Goal: Transaction & Acquisition: Purchase product/service

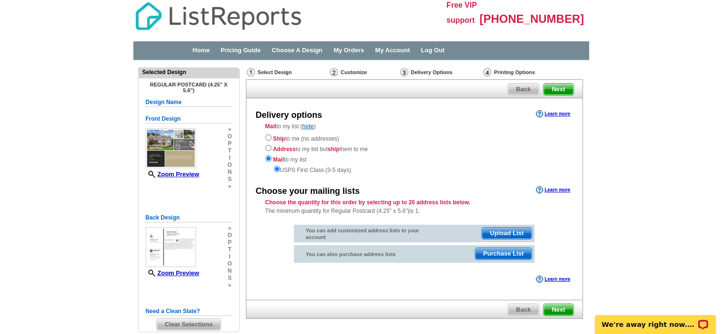
click at [494, 252] on span "Purchase List" at bounding box center [503, 253] width 57 height 11
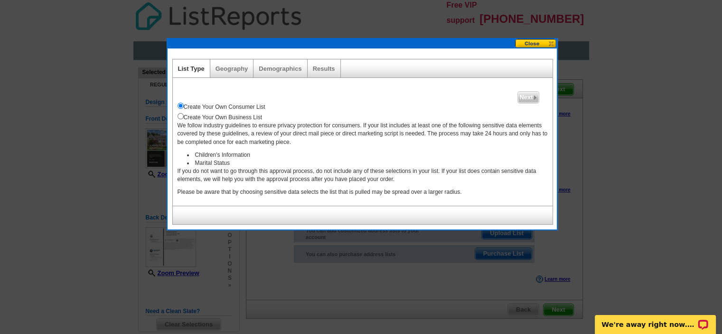
drag, startPoint x: 235, startPoint y: 68, endPoint x: 230, endPoint y: 104, distance: 36.0
click at [230, 104] on div "List Type Geography Map Demographics Results Next Create Your Own Consumer List…" at bounding box center [362, 142] width 380 height 166
click at [245, 130] on p "We follow industry guidelines to ensure privacy protection for consumers. If yo…" at bounding box center [363, 134] width 370 height 24
click at [215, 75] on div "Geography" at bounding box center [232, 68] width 44 height 18
click at [225, 70] on link "Geography" at bounding box center [232, 68] width 33 height 7
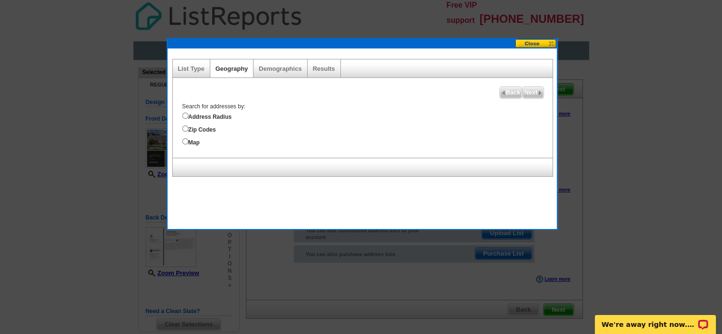
click at [199, 143] on label "Map" at bounding box center [367, 141] width 370 height 10
click at [194, 141] on label "Map" at bounding box center [367, 141] width 370 height 10
click at [189, 141] on input "Map" at bounding box center [185, 141] width 6 height 6
radio input "true"
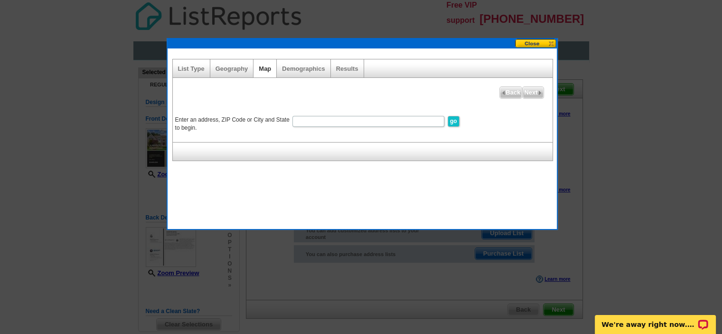
click at [265, 72] on div "Map" at bounding box center [265, 68] width 23 height 18
click at [236, 62] on div "Geography" at bounding box center [232, 68] width 44 height 18
click at [237, 65] on div "Geography" at bounding box center [232, 68] width 44 height 18
click at [235, 68] on link "Geography" at bounding box center [232, 68] width 33 height 7
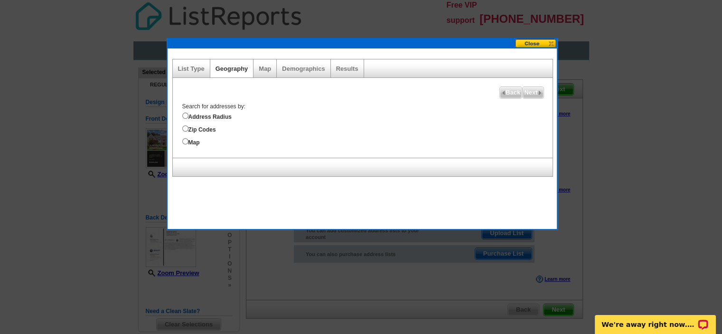
click at [225, 117] on label "Address Radius" at bounding box center [367, 116] width 370 height 10
click at [189, 117] on input "Address Radius" at bounding box center [185, 116] width 6 height 6
radio input "true"
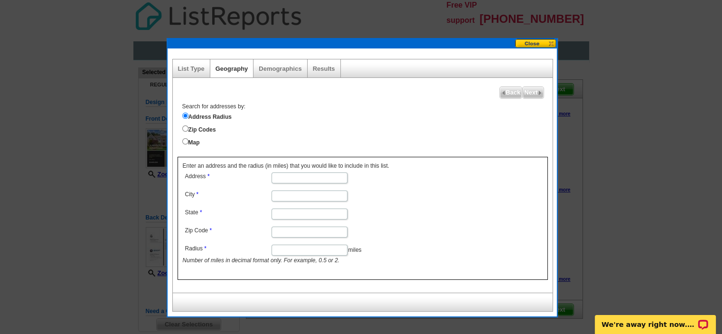
click at [293, 170] on dd at bounding box center [309, 177] width 253 height 14
click at [291, 172] on input "Address" at bounding box center [310, 177] width 76 height 11
type input "4 livingston court"
drag, startPoint x: 296, startPoint y: 179, endPoint x: 368, endPoint y: 217, distance: 81.1
click at [368, 217] on dd at bounding box center [309, 213] width 253 height 14
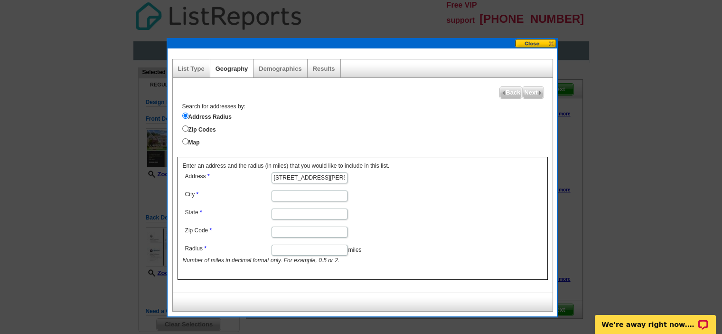
click at [319, 194] on input "City" at bounding box center [310, 195] width 76 height 11
type input "Marlboro"
type input "nj"
type input "07746"
click at [291, 247] on input "Radius" at bounding box center [310, 250] width 76 height 11
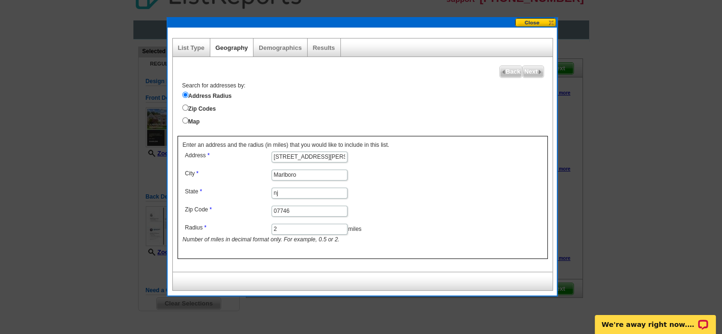
scroll to position [41, 0]
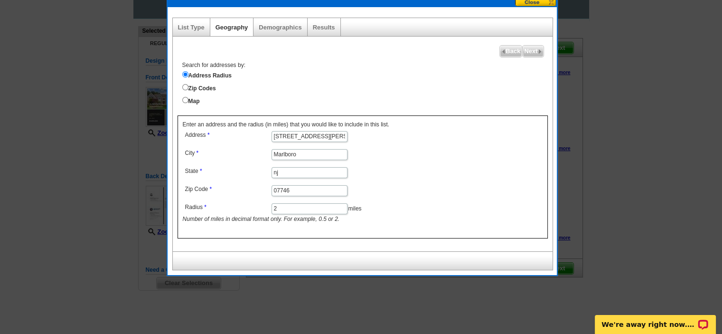
click at [315, 208] on input "2" at bounding box center [310, 208] width 76 height 11
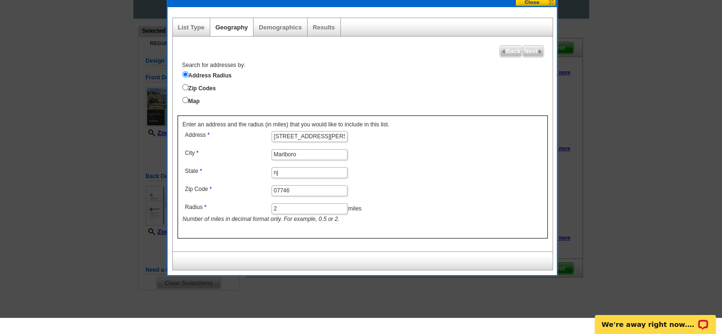
scroll to position [0, 0]
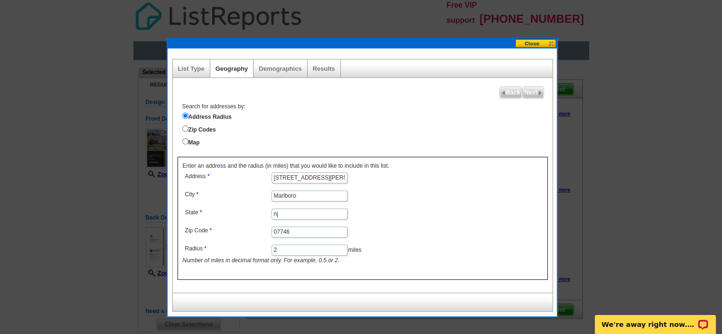
click at [373, 254] on dd "2 miles Number of miles in decimal format only. For example, 0.5 or 2." at bounding box center [309, 253] width 253 height 22
drag, startPoint x: 321, startPoint y: 253, endPoint x: 246, endPoint y: 250, distance: 74.6
click at [246, 250] on dl "Address 4 livingston court City Marlboro State nj Zip Code 07746 Radius 2 miles…" at bounding box center [309, 217] width 253 height 95
type input "1"
click at [406, 260] on dd "1 miles Number of miles in decimal format only. For example, 0.5 or 2." at bounding box center [309, 253] width 253 height 22
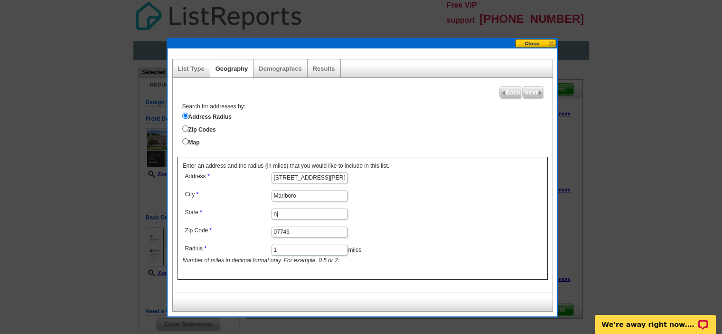
click at [332, 252] on input "1" at bounding box center [310, 250] width 76 height 11
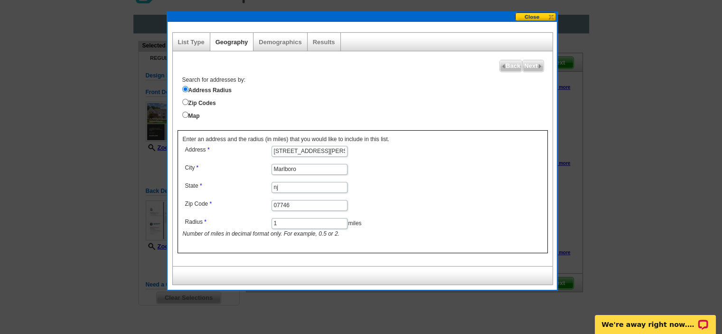
scroll to position [41, 0]
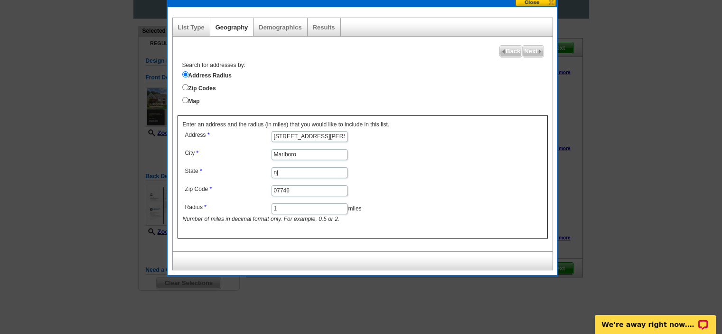
drag, startPoint x: 372, startPoint y: 216, endPoint x: 369, endPoint y: 205, distance: 11.3
click at [371, 214] on dd "1 miles Number of miles in decimal format only. For example, 0.5 or 2." at bounding box center [309, 212] width 253 height 22
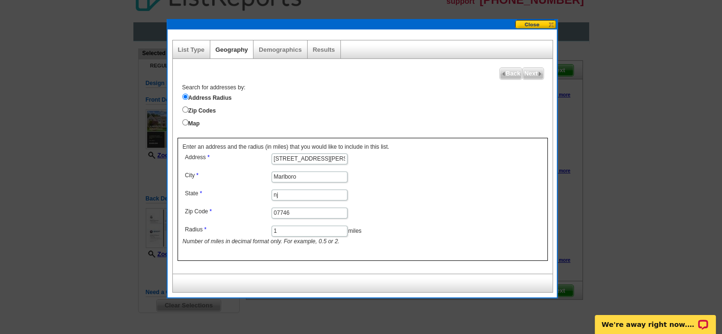
scroll to position [0, 0]
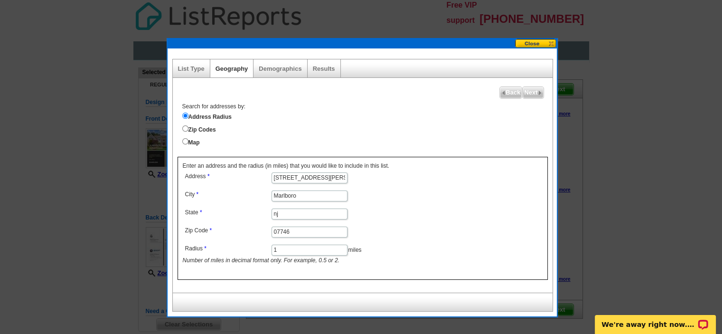
click at [293, 79] on div "Next Back Search for addresses by: Address Radius Zip Codes Map Enter an addres…" at bounding box center [362, 185] width 381 height 215
click at [291, 66] on link "Demographics" at bounding box center [280, 68] width 43 height 7
select select
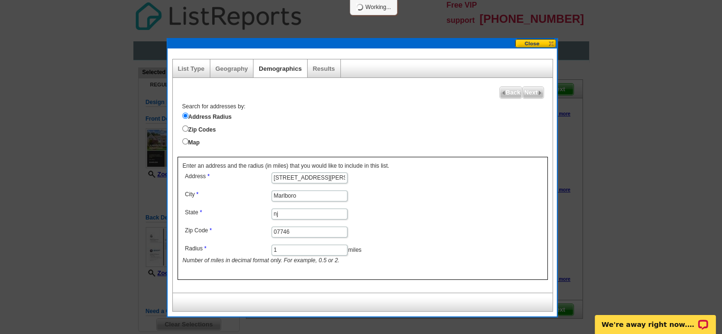
select select
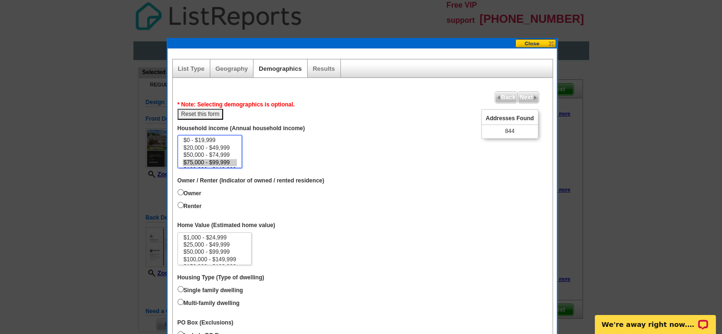
click at [232, 160] on option "$75,000 - $99,999" at bounding box center [210, 162] width 55 height 7
click at [231, 152] on option "$500,000 - $999,999" at bounding box center [210, 155] width 55 height 7
click at [232, 146] on option "$250,000 - $499,999" at bounding box center [210, 147] width 55 height 7
click at [230, 140] on select "$0 - $19,999 $20,000 - $49,999 $50,000 - $74,999 $75,000 - $99,999 $100,000 - $…" at bounding box center [210, 151] width 65 height 33
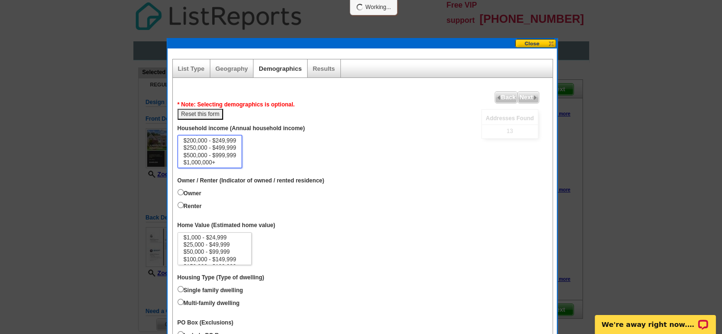
scroll to position [28, 0]
click at [230, 149] on option "$150,000 - $199,999" at bounding box center [210, 149] width 55 height 7
click at [228, 139] on select "$0 - $19,999 $20,000 - $49,999 $50,000 - $74,999 $75,000 - $99,999 $100,000 - $…" at bounding box center [210, 151] width 65 height 33
click at [233, 150] on option "$75,000 - $99,999" at bounding box center [210, 152] width 55 height 7
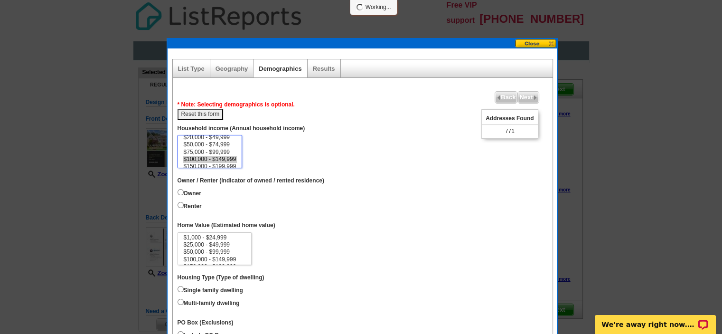
scroll to position [44, 0]
select select "100000-149999"
click at [234, 163] on option "$1,000,000+" at bounding box center [210, 162] width 55 height 7
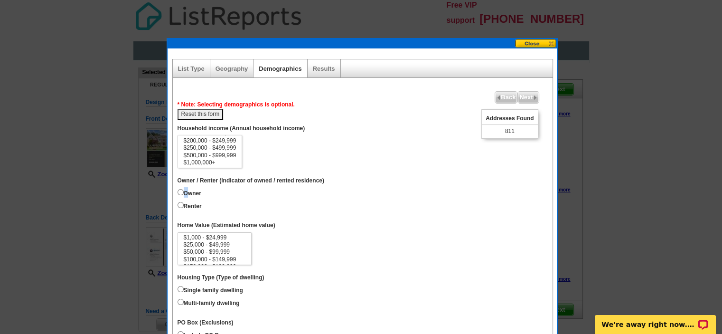
click at [188, 193] on label "Owner" at bounding box center [190, 192] width 24 height 10
click at [180, 191] on input "Owner" at bounding box center [181, 192] width 6 height 6
radio input "true"
click at [306, 217] on dt "Home Value (Estimated home value)" at bounding box center [363, 224] width 370 height 15
drag, startPoint x: 250, startPoint y: 242, endPoint x: 252, endPoint y: 254, distance: 12.5
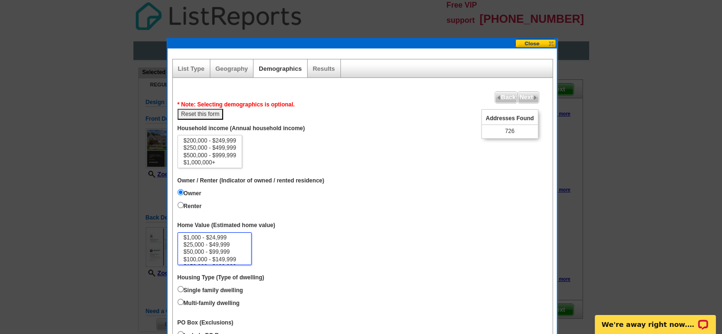
click at [252, 254] on select "$1,000 - $24,999 $25,000 - $49,999 $50,000 - $99,999 $100,000 - $149,999 $150,0…" at bounding box center [215, 248] width 75 height 33
click at [243, 257] on option "$3,000,000+" at bounding box center [215, 259] width 64 height 7
click at [241, 251] on option "$1,000,000 - $2,999,999" at bounding box center [215, 252] width 64 height 7
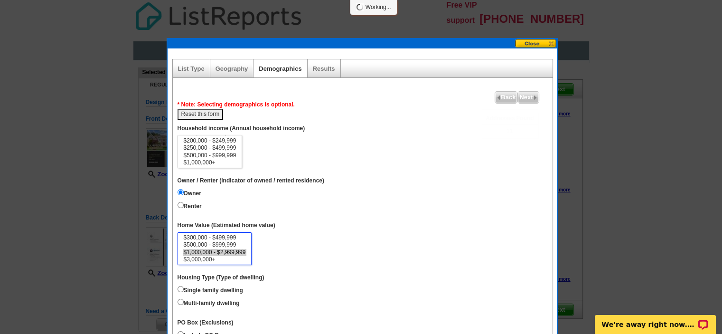
select select "500000-999999"
click at [237, 244] on option "$500,000 - $999,999" at bounding box center [215, 244] width 64 height 7
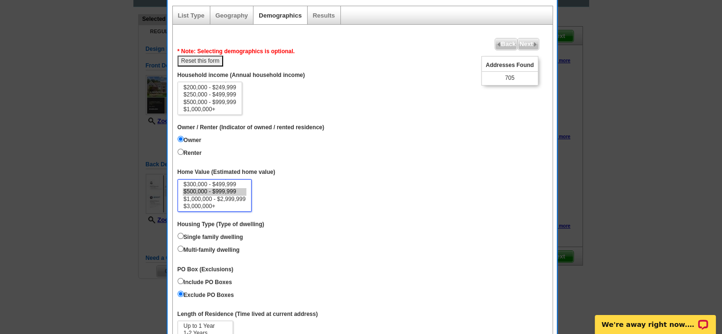
scroll to position [79, 0]
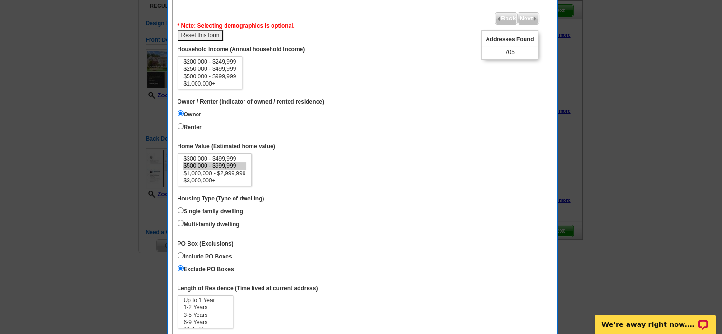
click at [217, 208] on label "Single family dwelling" at bounding box center [211, 210] width 66 height 10
click at [184, 208] on input "Single family dwelling" at bounding box center [181, 210] width 6 height 6
radio input "true"
click at [224, 319] on option "15 Years or more" at bounding box center [205, 322] width 45 height 7
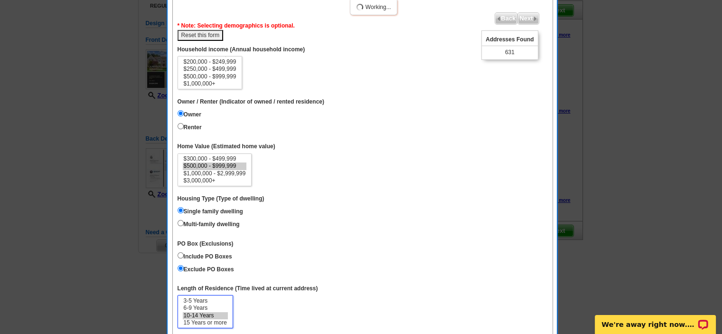
click at [220, 312] on option "10-14 Years" at bounding box center [205, 315] width 45 height 7
click at [214, 304] on option "6-9 Years" at bounding box center [205, 307] width 45 height 7
click at [211, 297] on option "3-5 Years" at bounding box center [205, 300] width 45 height 7
select select "6-9"
click at [195, 297] on option "3-5 Years" at bounding box center [205, 300] width 45 height 7
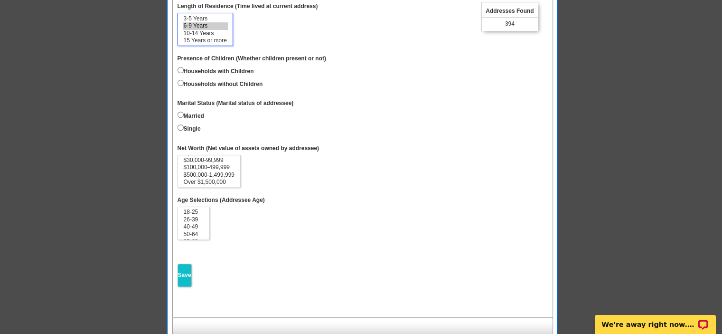
scroll to position [363, 0]
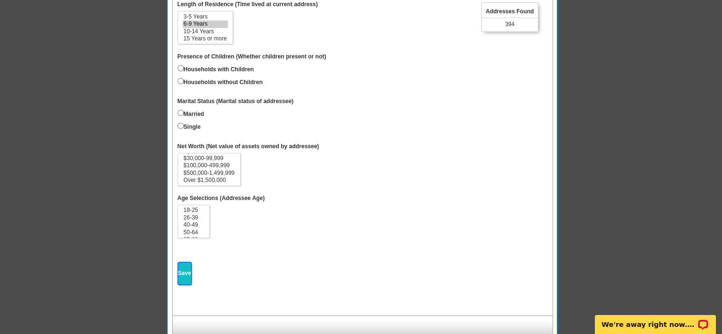
click at [192, 268] on dd "Save" at bounding box center [363, 274] width 370 height 38
click at [187, 264] on input "Save" at bounding box center [185, 273] width 14 height 23
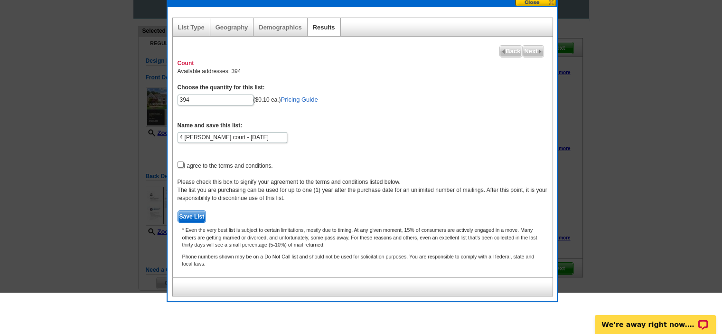
scroll to position [0, 0]
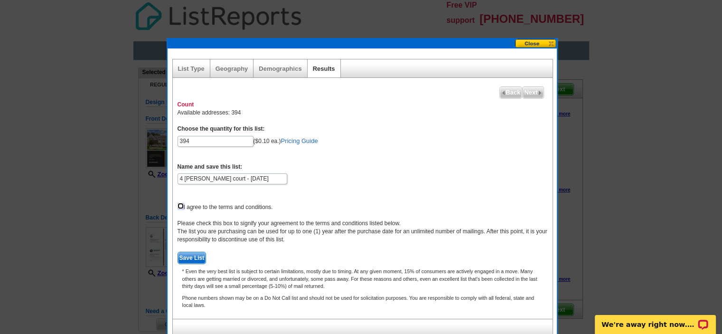
click at [179, 205] on input "checkbox" at bounding box center [181, 206] width 6 height 6
checkbox input "true"
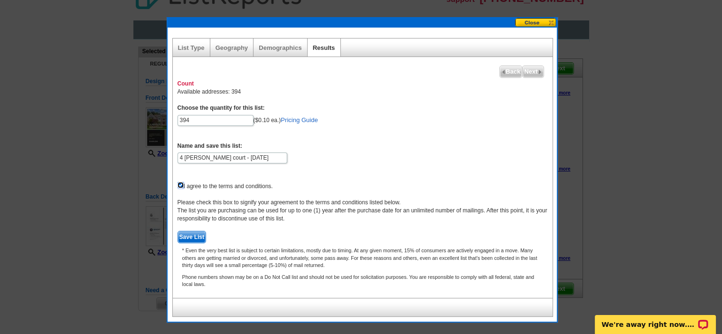
scroll to position [41, 0]
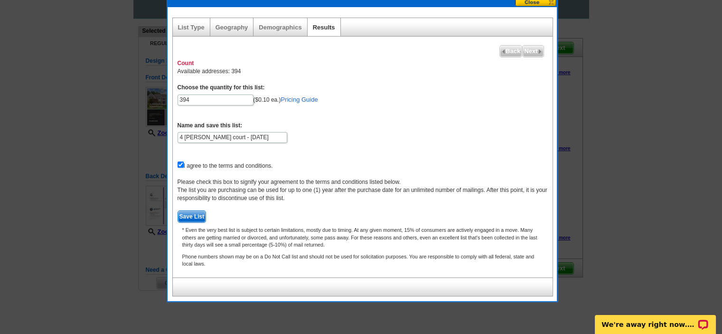
click at [199, 213] on span "Save List" at bounding box center [192, 216] width 28 height 11
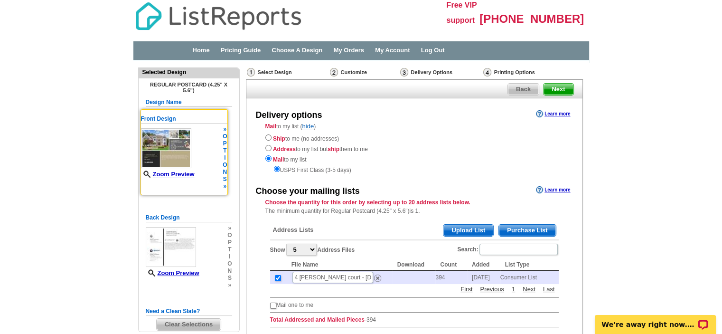
click at [226, 184] on span "»" at bounding box center [225, 186] width 4 height 7
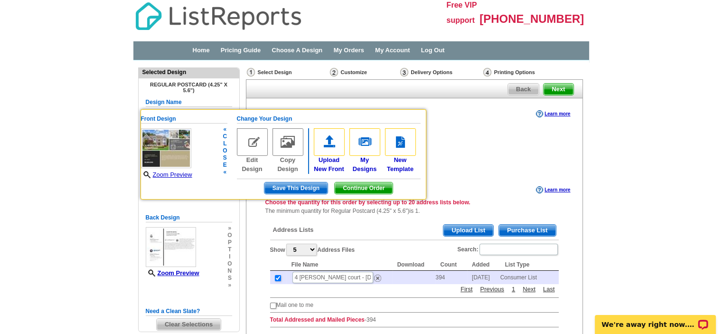
click at [255, 155] on img at bounding box center [252, 142] width 31 height 28
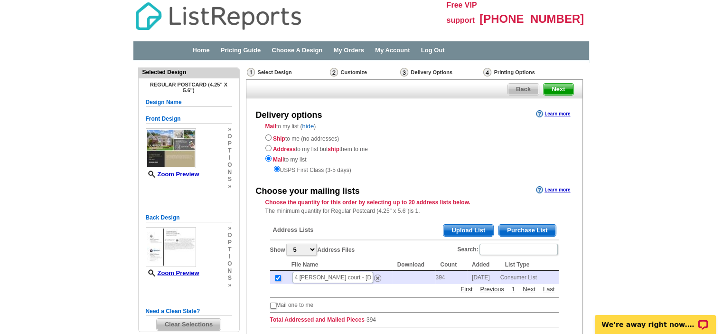
click at [227, 186] on span "»" at bounding box center [229, 186] width 4 height 7
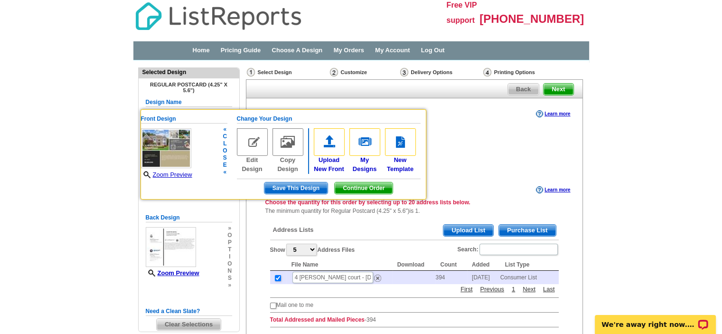
click at [252, 140] on img at bounding box center [252, 142] width 31 height 28
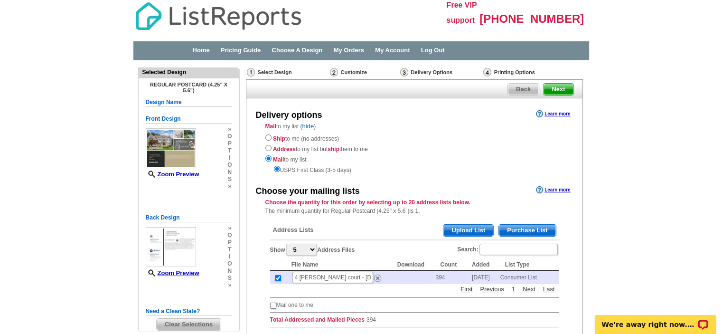
click at [227, 160] on span "i" at bounding box center [229, 157] width 4 height 7
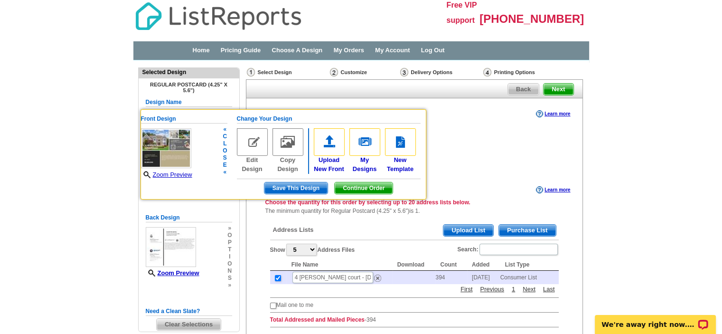
click at [250, 146] on img at bounding box center [252, 142] width 31 height 28
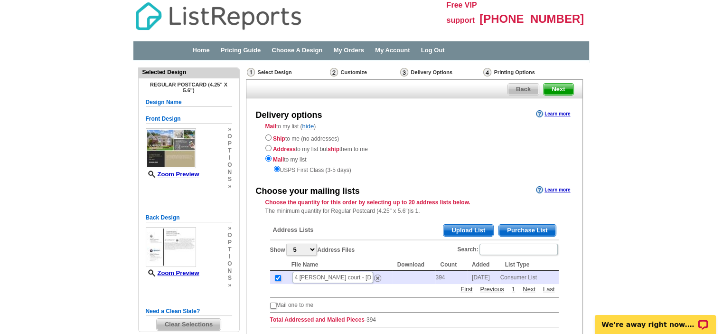
click at [230, 167] on div "Front Design Zoom Preview » o p t i o n s » Change Your Design Edit Design Copy…" at bounding box center [189, 158] width 86 height 99
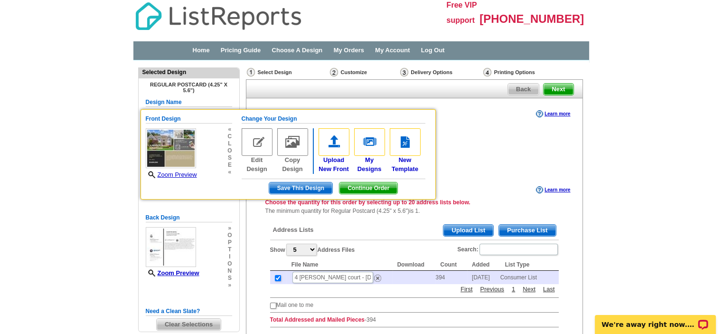
click at [491, 151] on div "Ship to me (no addresses) Address to my list but ship them to me Mail to my lis…" at bounding box center [414, 153] width 298 height 42
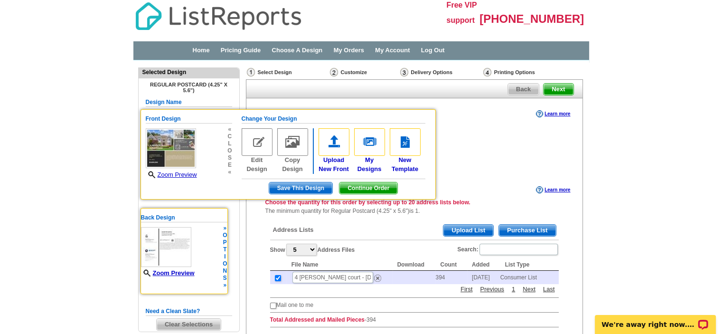
click at [224, 271] on span "n" at bounding box center [225, 270] width 4 height 7
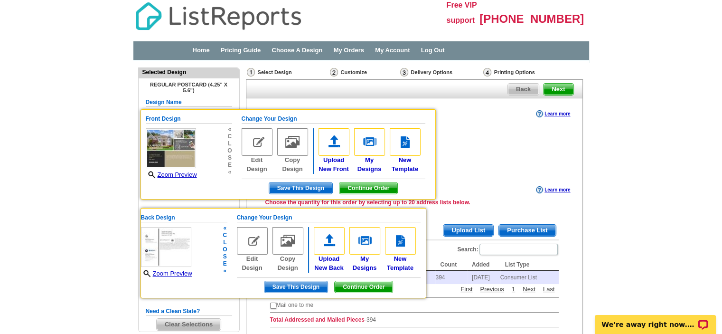
click at [257, 236] on img at bounding box center [252, 241] width 31 height 28
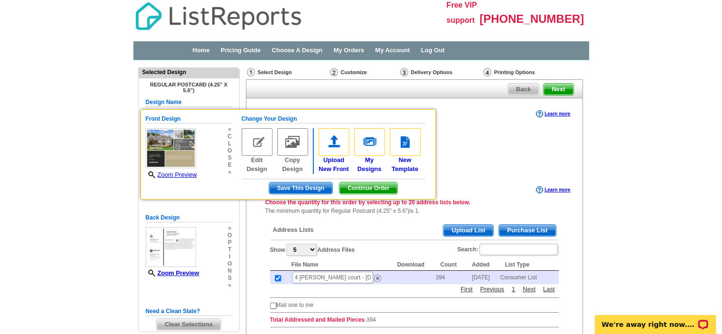
click at [448, 131] on div "Mail to my list ( hide ) Ship to me (no addresses) Address to my list but ship …" at bounding box center [414, 148] width 336 height 52
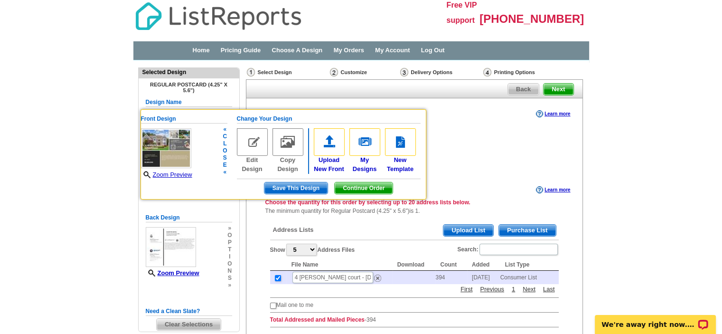
click at [268, 117] on h5 "Change Your Design" at bounding box center [329, 118] width 184 height 9
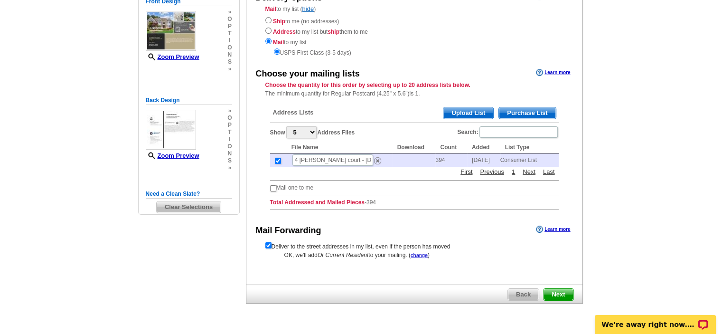
scroll to position [142, 0]
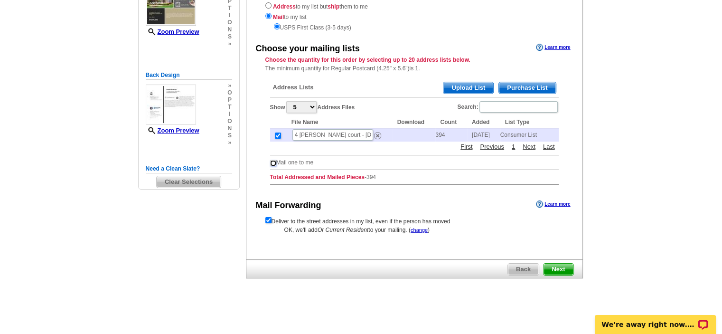
click at [270, 164] on input "checkbox" at bounding box center [273, 163] width 6 height 6
checkbox input "true"
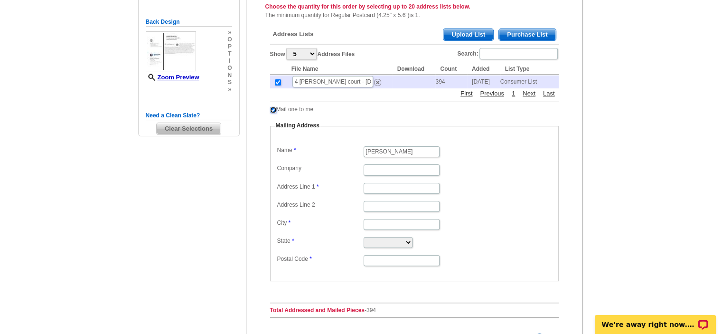
scroll to position [221, 0]
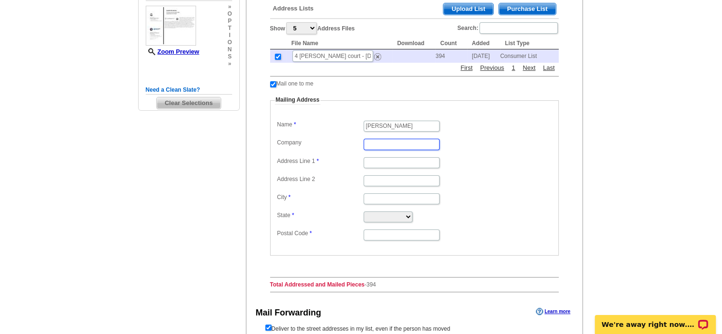
click at [397, 145] on input "Company" at bounding box center [402, 144] width 76 height 11
type input "American Homes Group"
click at [403, 163] on input "Address Line 1" at bounding box center [402, 162] width 76 height 11
type input "Grasso"
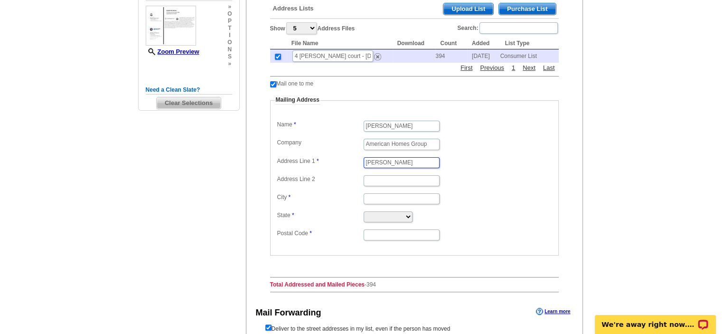
type input "Manalapan"
select select "NJ"
type input "07726"
click at [418, 180] on input "Address Line 2" at bounding box center [402, 180] width 76 height 11
drag, startPoint x: 408, startPoint y: 162, endPoint x: 308, endPoint y: 157, distance: 99.9
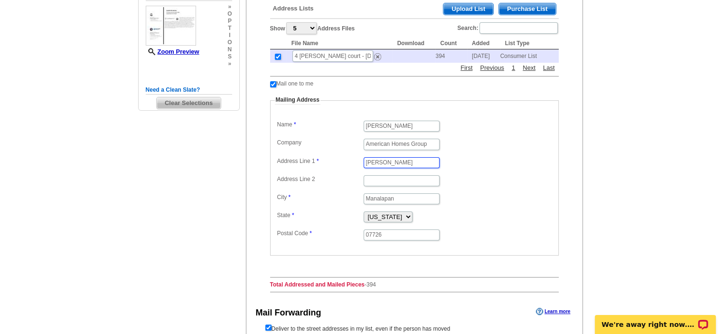
click at [309, 156] on dl "Label Mail-To-Me Name Neil Grasso Company American Homes Group Address Line 1 G…" at bounding box center [414, 179] width 279 height 123
type input "8 Iris Circle"
click at [517, 174] on dd at bounding box center [414, 180] width 279 height 14
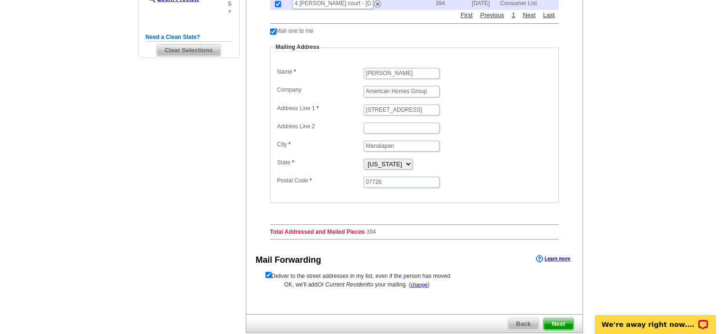
scroll to position [301, 0]
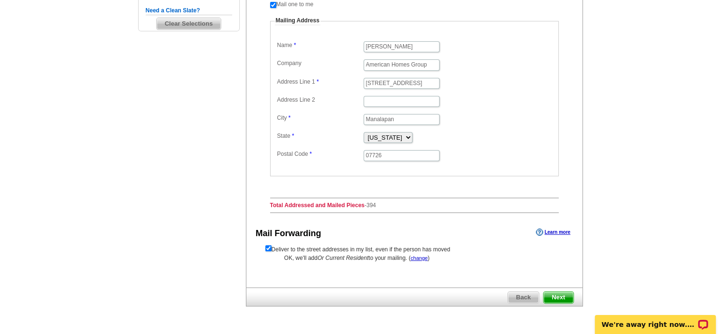
click at [481, 206] on div "Address Lists Purchase List Upload List Show 5 10 25 50 100 Address Files Searc…" at bounding box center [414, 68] width 298 height 304
drag, startPoint x: 286, startPoint y: 242, endPoint x: 359, endPoint y: 256, distance: 74.4
click at [359, 256] on div "Deliver to the street addresses in my list, even if the person has moved OK, we…" at bounding box center [414, 252] width 336 height 19
click at [374, 271] on div "Delivery options Learn more Mail to my list ( hide ) Ship to me (no addresses) …" at bounding box center [414, 43] width 337 height 490
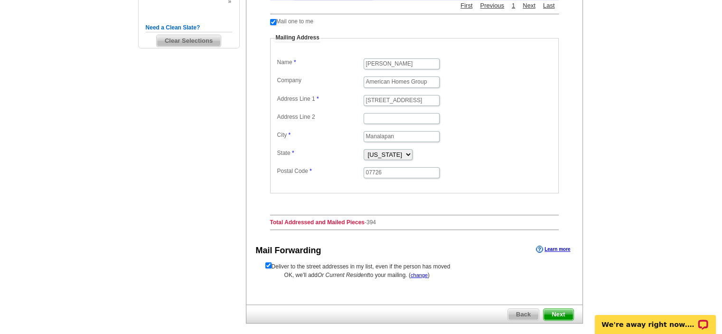
scroll to position [316, 0]
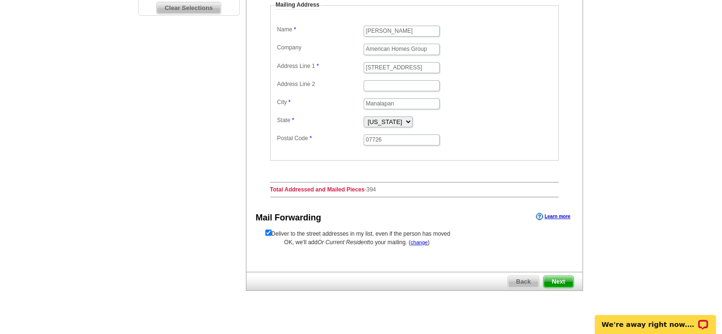
click at [559, 280] on span "Next" at bounding box center [558, 281] width 29 height 11
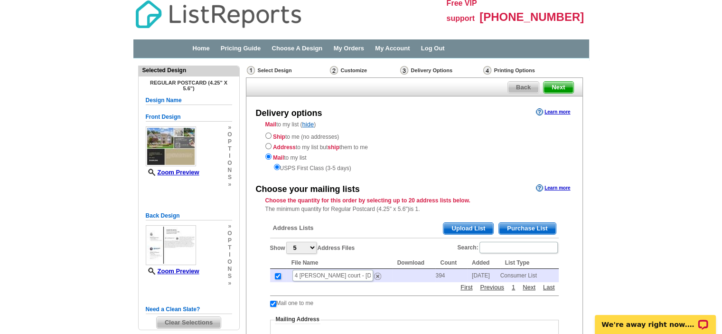
scroll to position [0, 0]
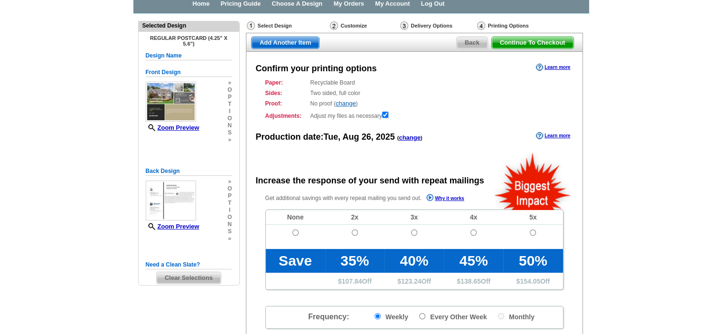
radio input "false"
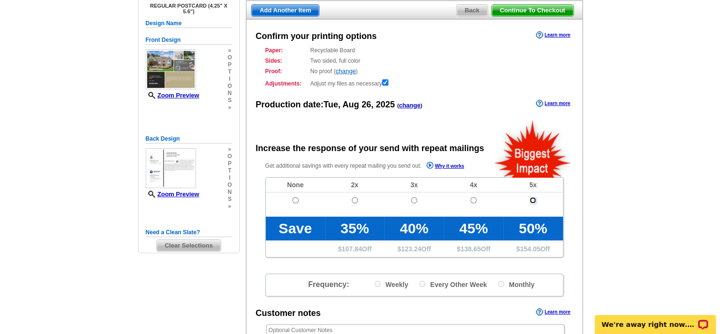
click at [531, 199] on input "radio" at bounding box center [533, 200] width 6 height 6
radio input "true"
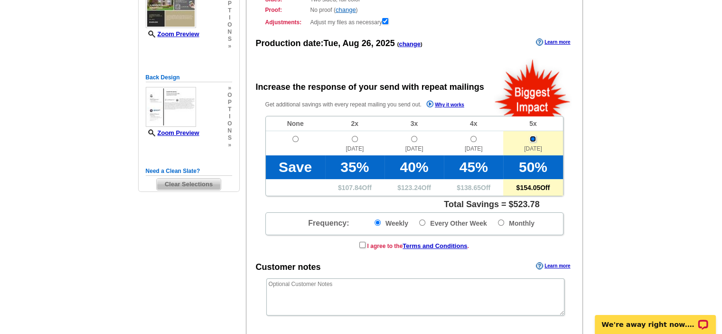
scroll to position [158, 0]
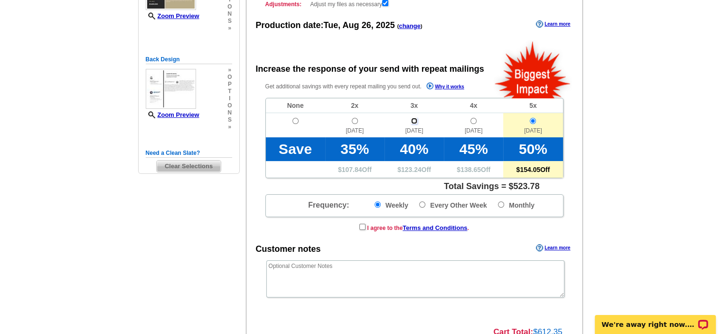
click at [414, 121] on input "radio" at bounding box center [414, 121] width 6 height 6
radio input "true"
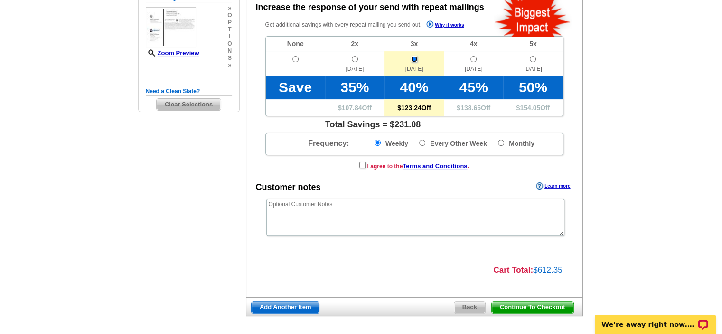
scroll to position [237, 0]
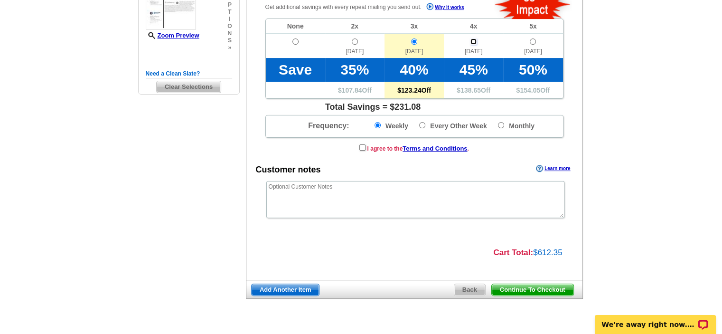
click at [471, 39] on input "radio" at bounding box center [474, 41] width 6 height 6
radio input "true"
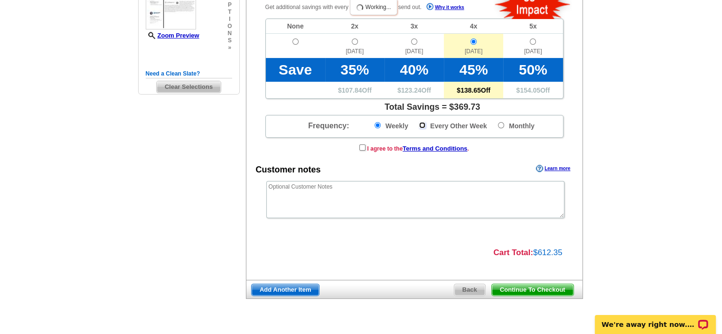
click at [422, 123] on input "Every Other Week" at bounding box center [422, 125] width 6 height 6
radio input "true"
click at [394, 127] on label "Weekly" at bounding box center [392, 125] width 34 height 10
click at [381, 127] on input "Weekly" at bounding box center [378, 125] width 6 height 6
radio input "true"
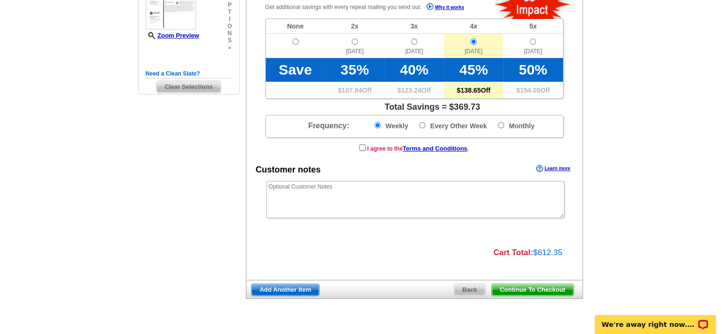
click at [429, 129] on label "Every Other Week" at bounding box center [453, 125] width 68 height 10
click at [425, 128] on input "Every Other Week" at bounding box center [422, 125] width 6 height 6
radio input "true"
click at [534, 43] on input "radio" at bounding box center [533, 41] width 6 height 6
radio input "true"
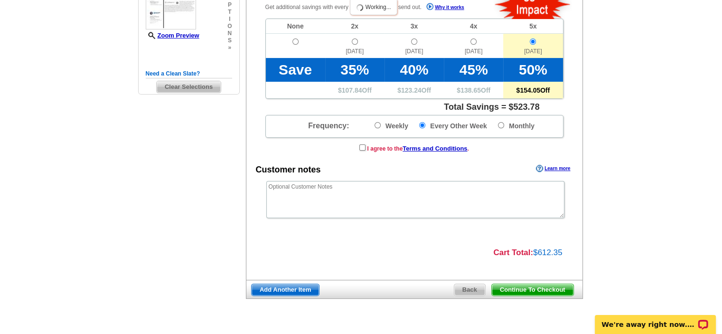
click at [487, 51] on span "Oct. 7" at bounding box center [473, 52] width 59 height 11
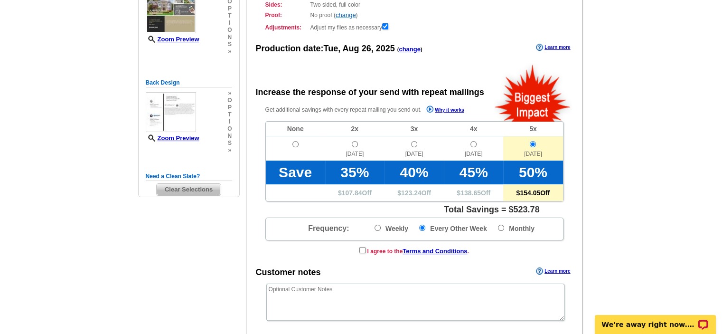
scroll to position [79, 0]
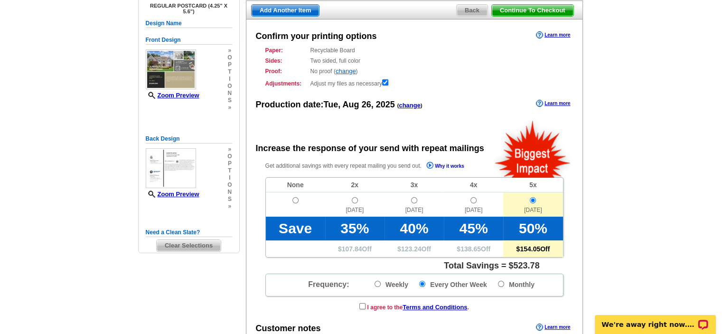
click at [444, 165] on link "Why it works" at bounding box center [445, 166] width 38 height 10
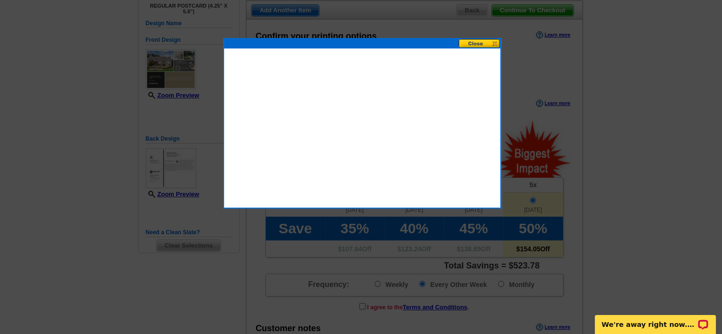
click at [493, 43] on button at bounding box center [480, 43] width 42 height 9
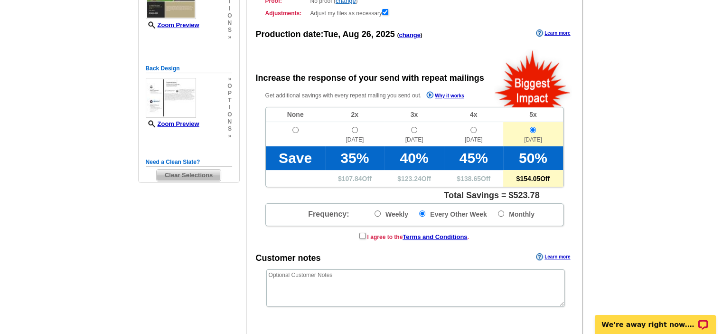
scroll to position [237, 0]
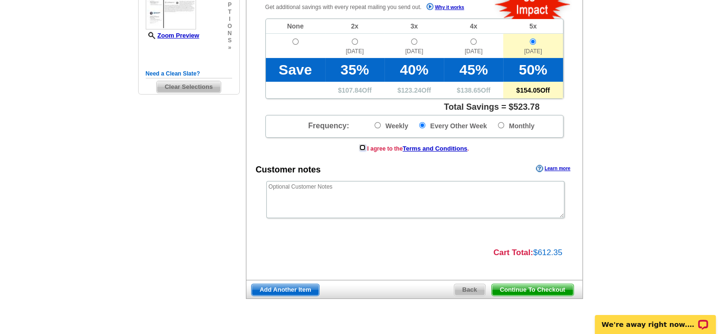
click at [361, 145] on input "checkbox" at bounding box center [362, 147] width 6 height 6
checkbox input "true"
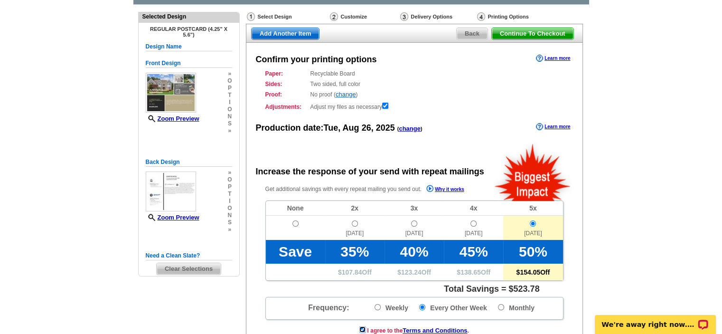
scroll to position [0, 0]
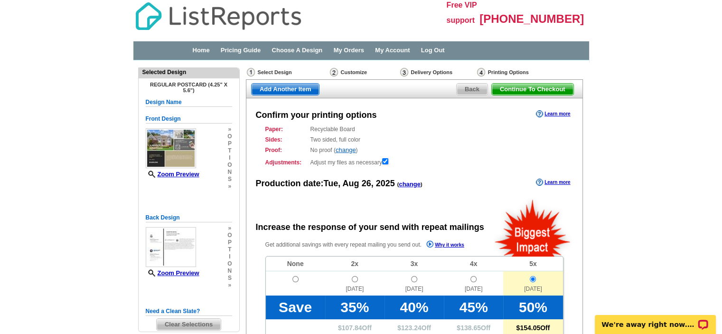
click at [517, 89] on span "Continue To Checkout" at bounding box center [533, 89] width 82 height 11
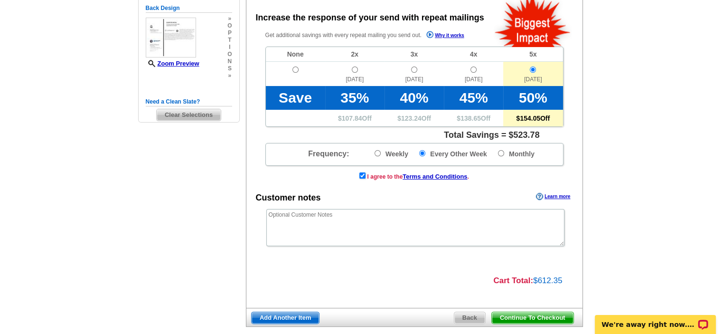
scroll to position [237, 0]
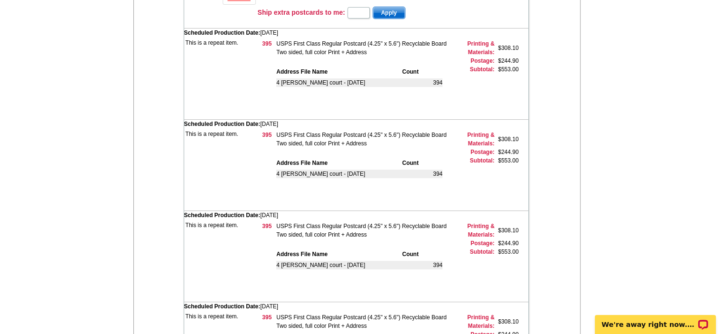
scroll to position [79, 0]
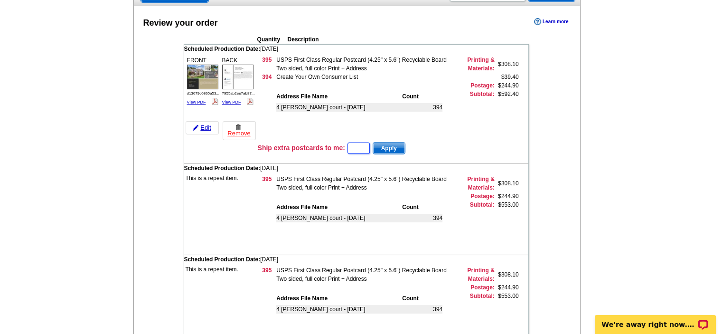
click at [370, 144] on input "text" at bounding box center [359, 147] width 22 height 11
type input "20"
click at [404, 146] on span "Apply" at bounding box center [389, 147] width 32 height 11
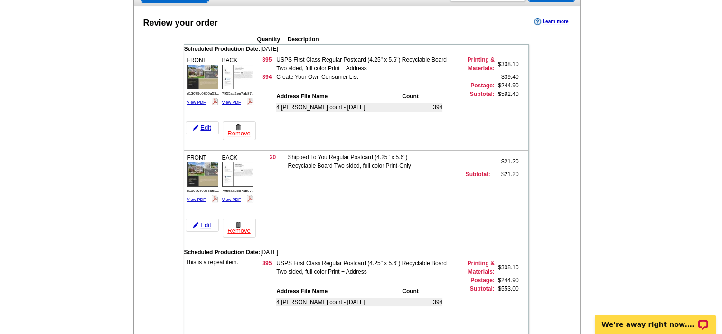
drag, startPoint x: 225, startPoint y: 205, endPoint x: 249, endPoint y: 212, distance: 24.9
drag, startPoint x: 249, startPoint y: 212, endPoint x: 298, endPoint y: 233, distance: 53.4
click at [298, 233] on td "20 Shipped To You Regular Postcard (4.25" x 5.6") Recyclable Board Two sided, f…" at bounding box center [393, 195] width 271 height 88
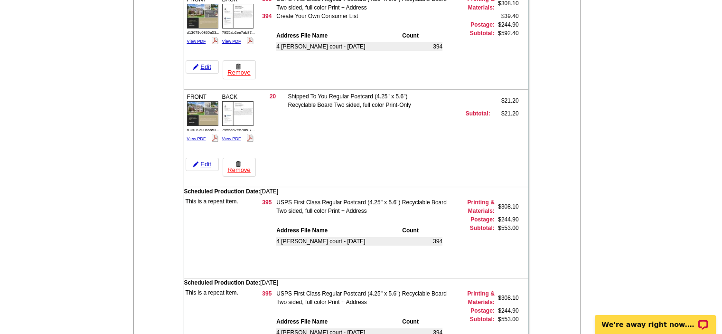
scroll to position [158, 0]
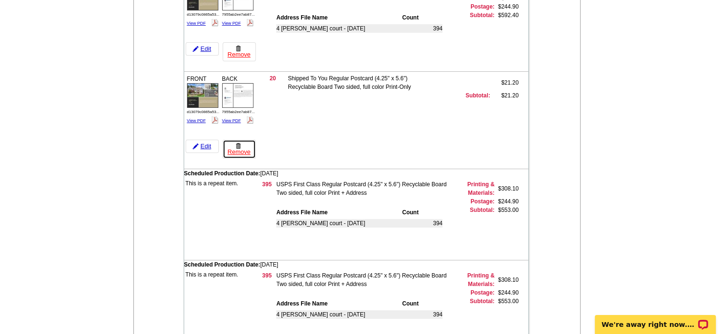
click at [242, 146] on link "Remove" at bounding box center [239, 149] width 33 height 19
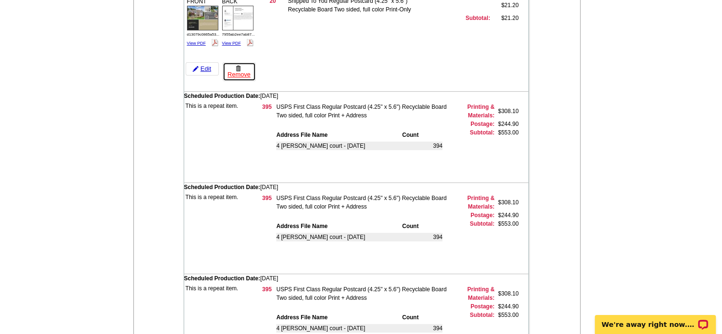
scroll to position [237, 0]
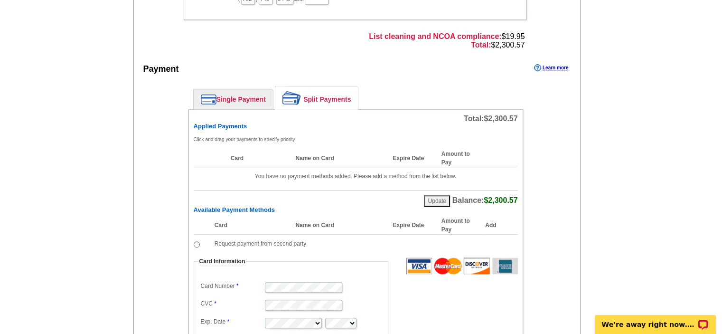
scroll to position [712, 0]
click at [262, 95] on link "Single Payment" at bounding box center [233, 99] width 79 height 20
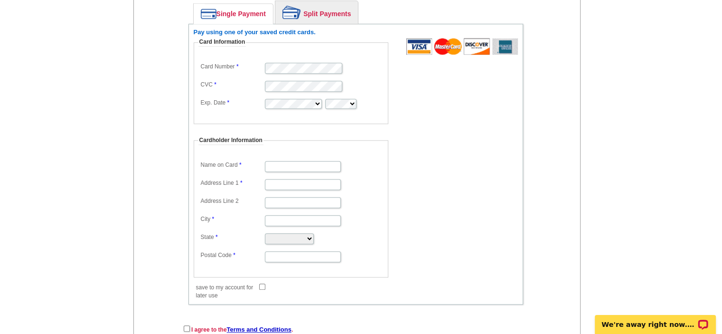
scroll to position [645, 0]
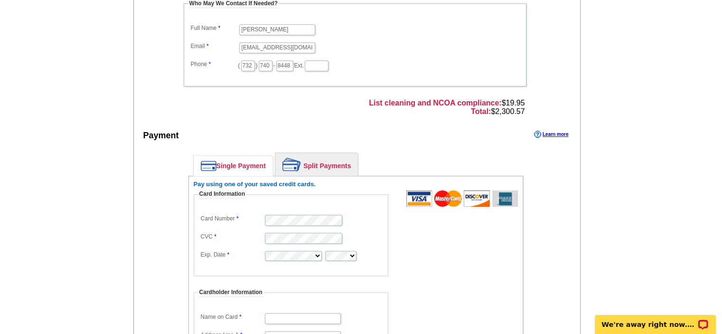
click at [322, 159] on link "Split Payments" at bounding box center [316, 164] width 83 height 23
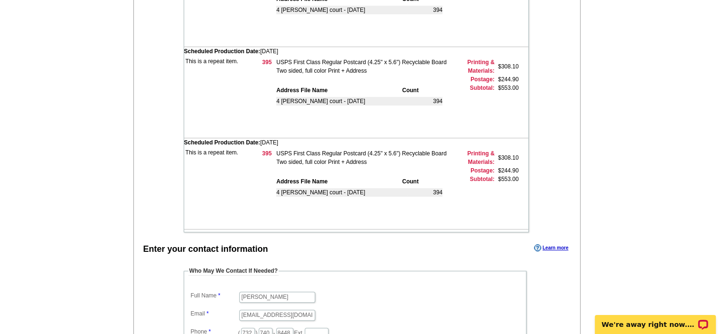
scroll to position [141, 0]
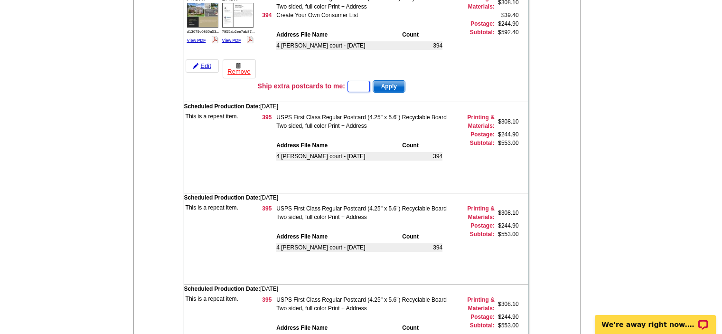
click at [364, 86] on input "text" at bounding box center [359, 86] width 22 height 11
click at [217, 127] on td "This is a repeat item." at bounding box center [221, 148] width 74 height 74
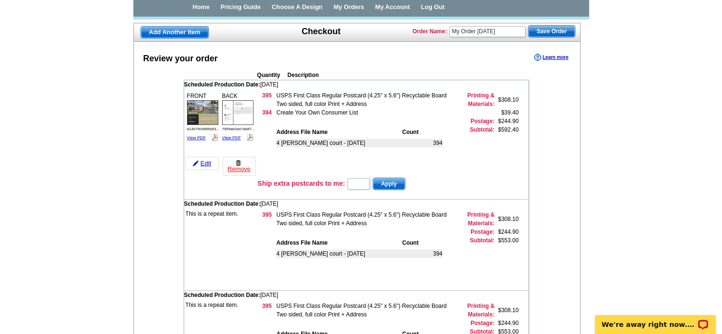
scroll to position [0, 0]
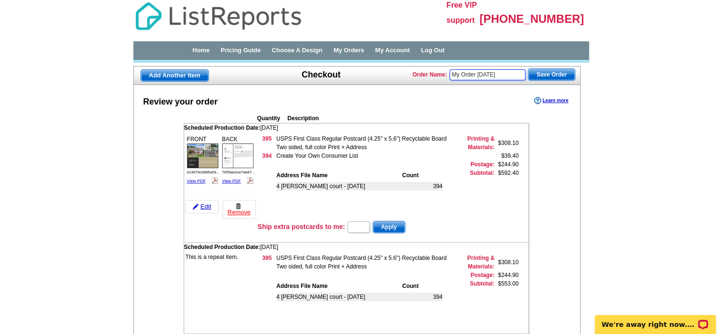
drag, startPoint x: 510, startPoint y: 73, endPoint x: 409, endPoint y: 81, distance: 100.6
click at [409, 81] on div "Add Another Item Checkout Order Name: My Order 2025-08-26 Save Order" at bounding box center [357, 75] width 448 height 19
click at [461, 74] on input "My Order 2025-08-26" at bounding box center [488, 74] width 76 height 11
drag, startPoint x: 475, startPoint y: 76, endPoint x: 412, endPoint y: 78, distance: 63.2
click at [413, 78] on div "Order Name: My Order 2025-08-26 Save Order" at bounding box center [494, 73] width 163 height 15
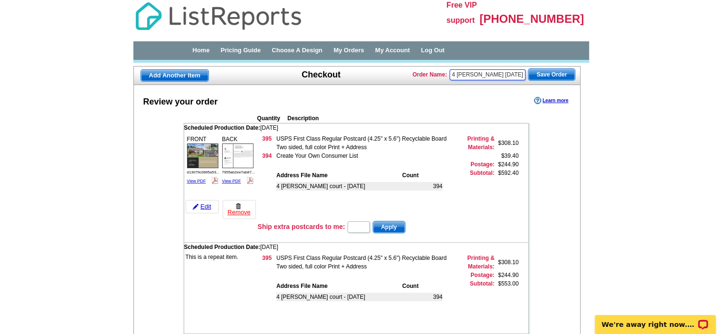
type input "4 Livingston 2025-08-26"
click at [567, 69] on span "Save Order" at bounding box center [552, 74] width 47 height 11
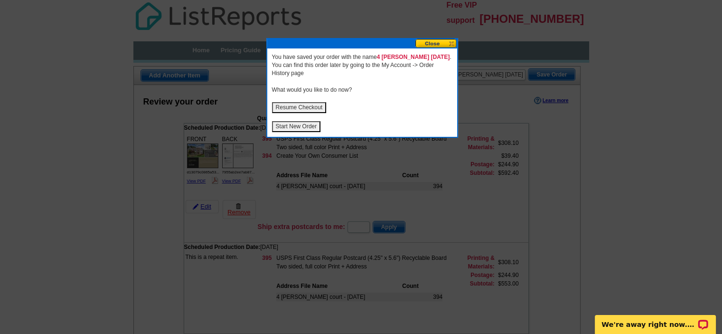
click at [453, 44] on button at bounding box center [436, 43] width 42 height 9
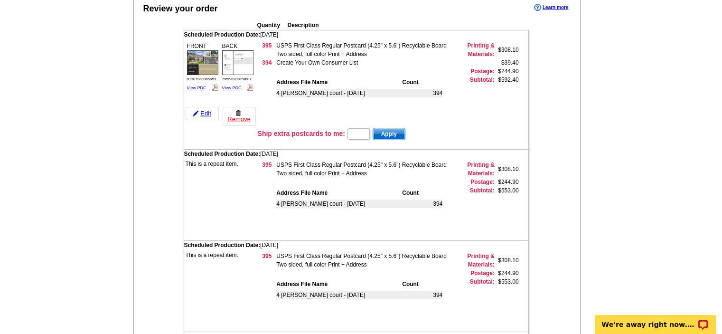
scroll to position [158, 0]
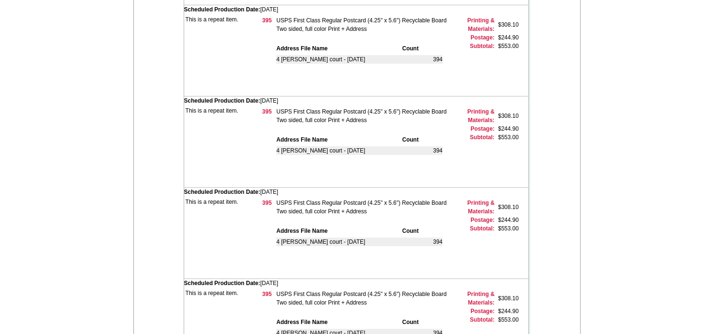
scroll to position [237, 0]
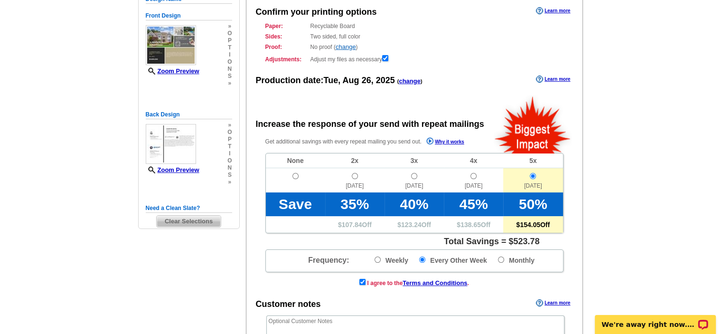
scroll to position [100, 0]
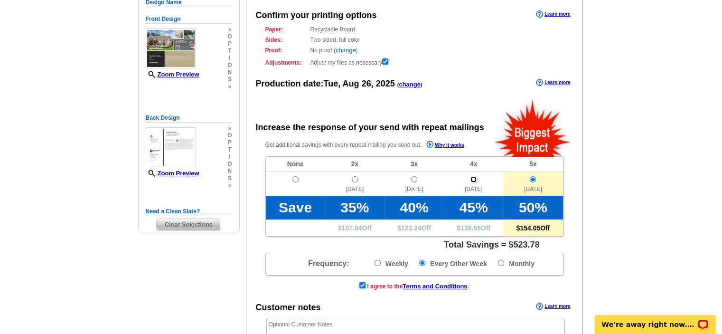
click at [475, 178] on input "radio" at bounding box center [474, 179] width 6 height 6
radio input "true"
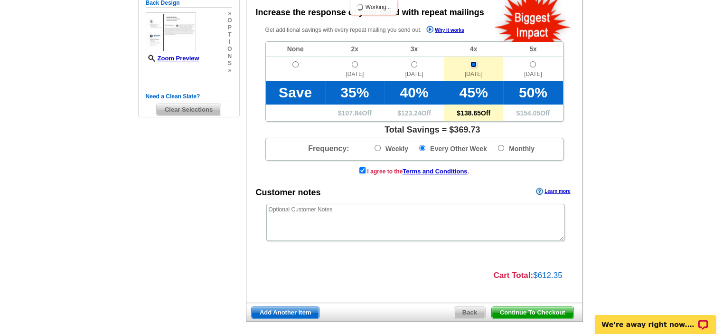
scroll to position [258, 0]
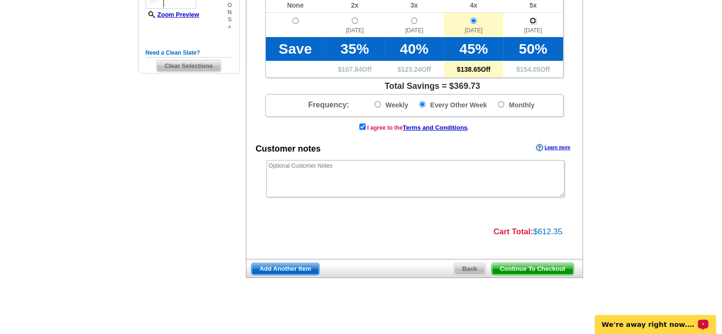
click at [531, 21] on input "radio" at bounding box center [533, 21] width 6 height 6
radio input "true"
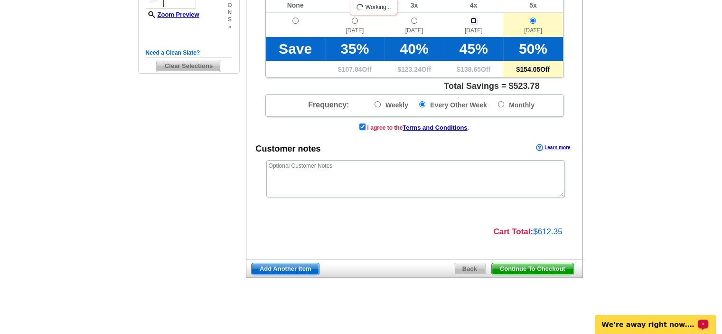
click at [471, 21] on input "radio" at bounding box center [474, 21] width 6 height 6
radio input "true"
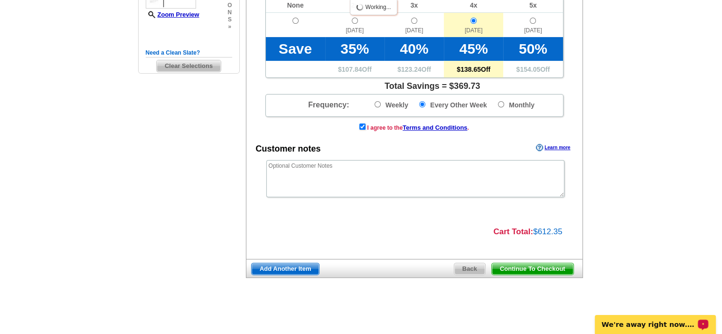
click at [545, 267] on span "Continue To Checkout" at bounding box center [533, 268] width 82 height 11
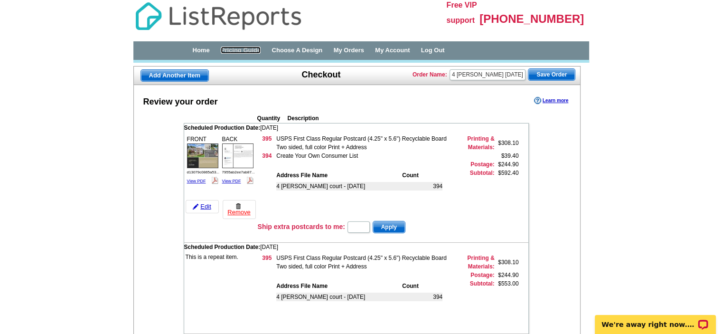
click at [233, 50] on link "Pricing Guide" at bounding box center [241, 50] width 40 height 7
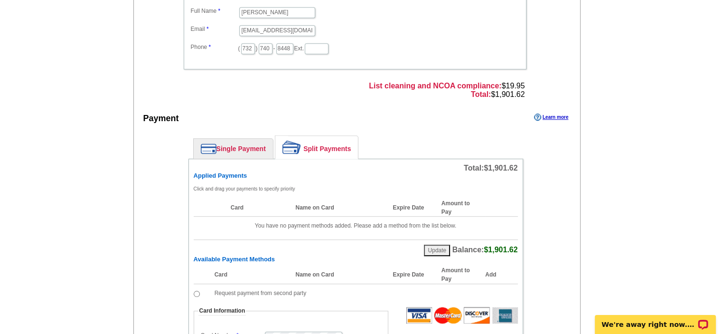
scroll to position [554, 0]
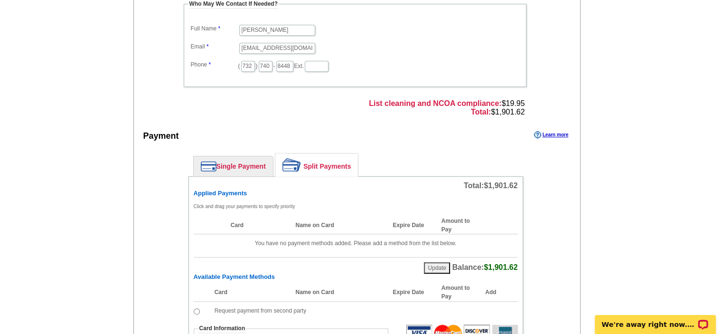
click at [226, 161] on link "Single Payment" at bounding box center [233, 166] width 79 height 20
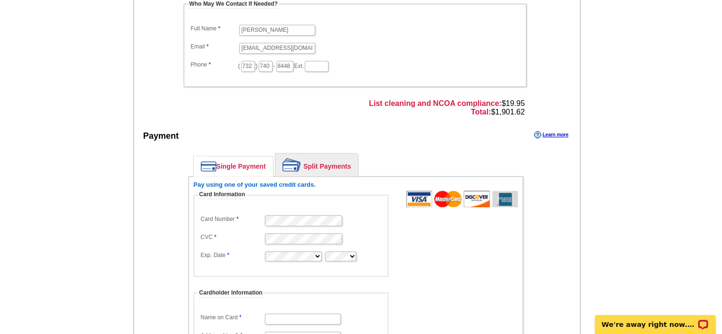
click at [327, 164] on link "Split Payments" at bounding box center [316, 164] width 83 height 23
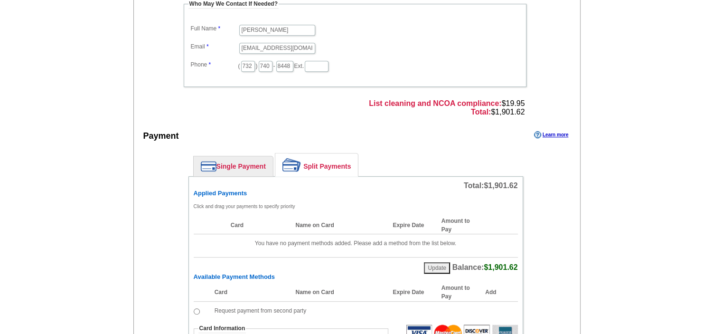
click at [538, 49] on div "Who May We Contact If Needed? Full Name Neil Grasso Email ngrasso740@gmail.com …" at bounding box center [356, 60] width 382 height 120
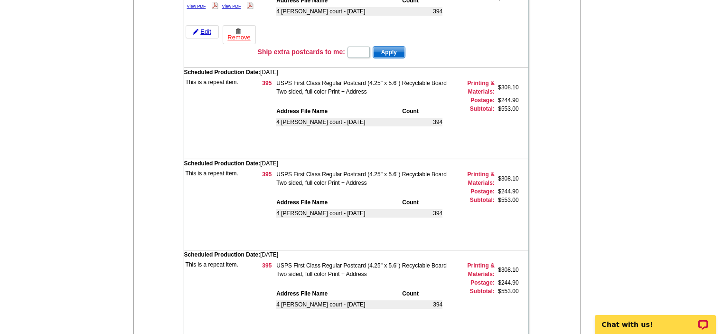
scroll to position [0, 0]
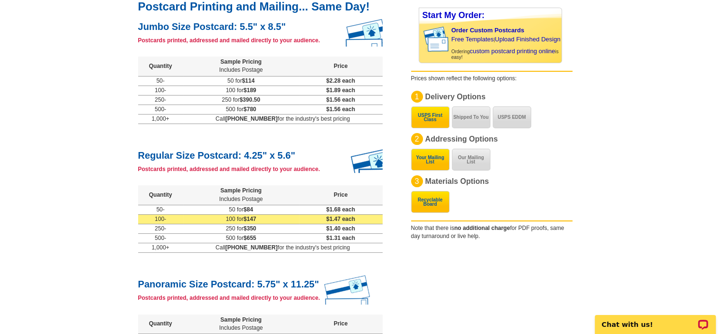
scroll to position [158, 0]
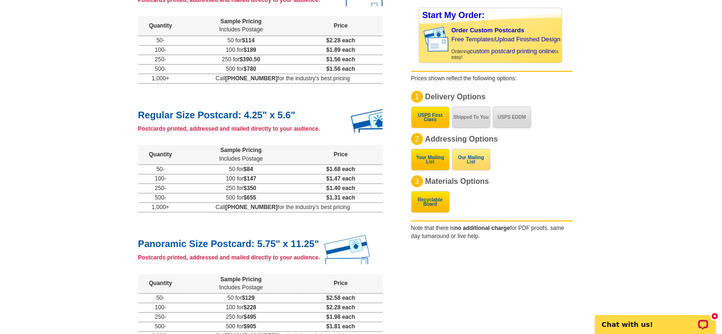
click at [472, 163] on button "Our Mailing List" at bounding box center [471, 160] width 38 height 22
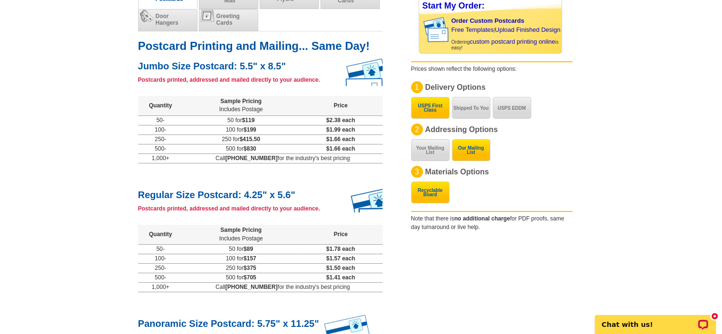
scroll to position [0, 0]
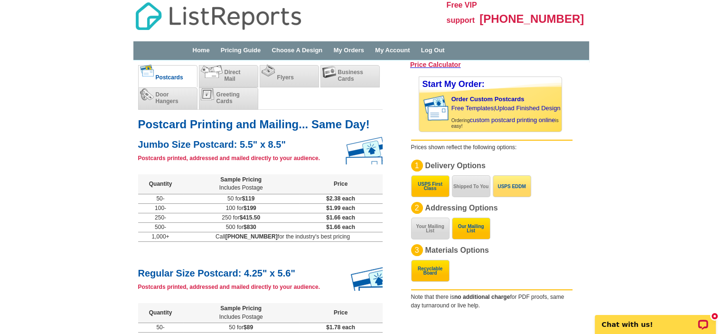
click at [511, 195] on button "USPS EDDM" at bounding box center [512, 186] width 38 height 22
